Goal: Information Seeking & Learning: Learn about a topic

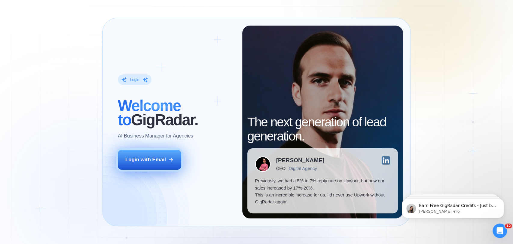
click at [149, 161] on div "Login with Email" at bounding box center [145, 159] width 41 height 7
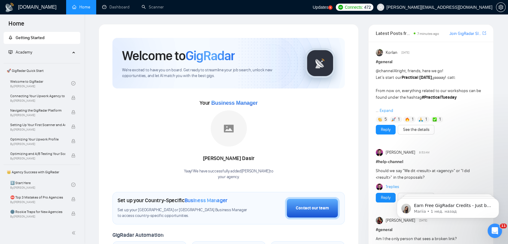
drag, startPoint x: 303, startPoint y: 133, endPoint x: 297, endPoint y: 169, distance: 36.3
click at [296, 168] on div "Your Business Manager [PERSON_NAME]! We have successfully added [PERSON_NAME] t…" at bounding box center [228, 139] width 232 height 82
click at [113, 8] on link "Dashboard" at bounding box center [115, 7] width 27 height 5
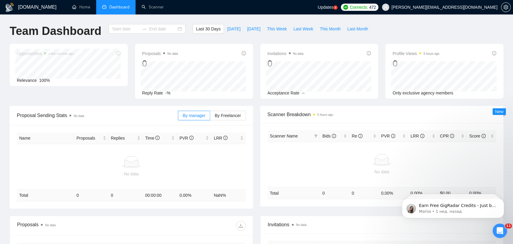
type input "[DATE]"
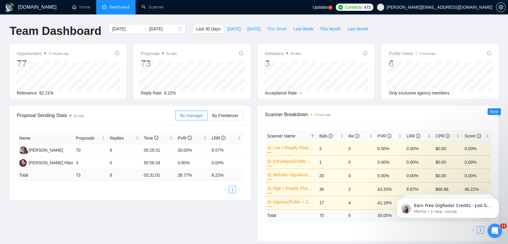
drag, startPoint x: 272, startPoint y: 20, endPoint x: 272, endPoint y: 27, distance: 6.9
click at [272, 21] on div "[DOMAIN_NAME] Home Dashboard Scanner Updates 5 Connects: 472 [PERSON_NAME][EMAI…" at bounding box center [254, 242] width 508 height 485
click at [273, 29] on span "This Week" at bounding box center [277, 29] width 20 height 7
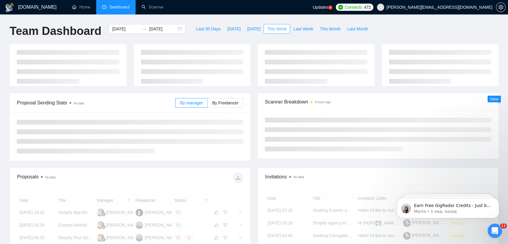
type input "[DATE]"
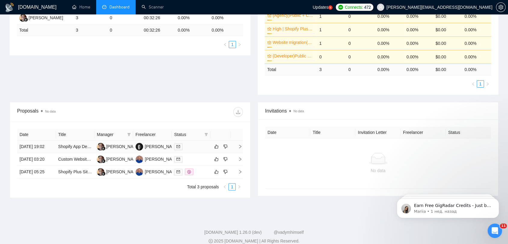
scroll to position [133, 0]
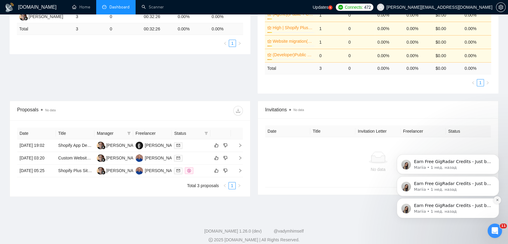
click at [495, 200] on icon "Dismiss notification" at bounding box center [496, 199] width 3 height 3
click at [497, 201] on button "Dismiss notification" at bounding box center [497, 200] width 8 height 8
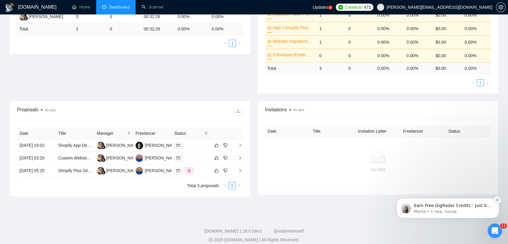
click at [498, 201] on icon "Dismiss notification" at bounding box center [496, 199] width 3 height 3
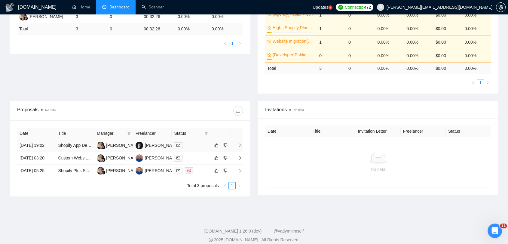
click at [195, 147] on div at bounding box center [191, 145] width 34 height 7
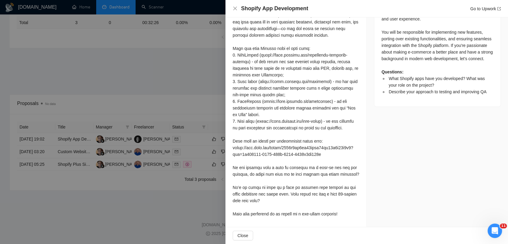
scroll to position [156, 0]
click at [161, 47] on div at bounding box center [254, 122] width 508 height 244
